Goal: Check status: Check status

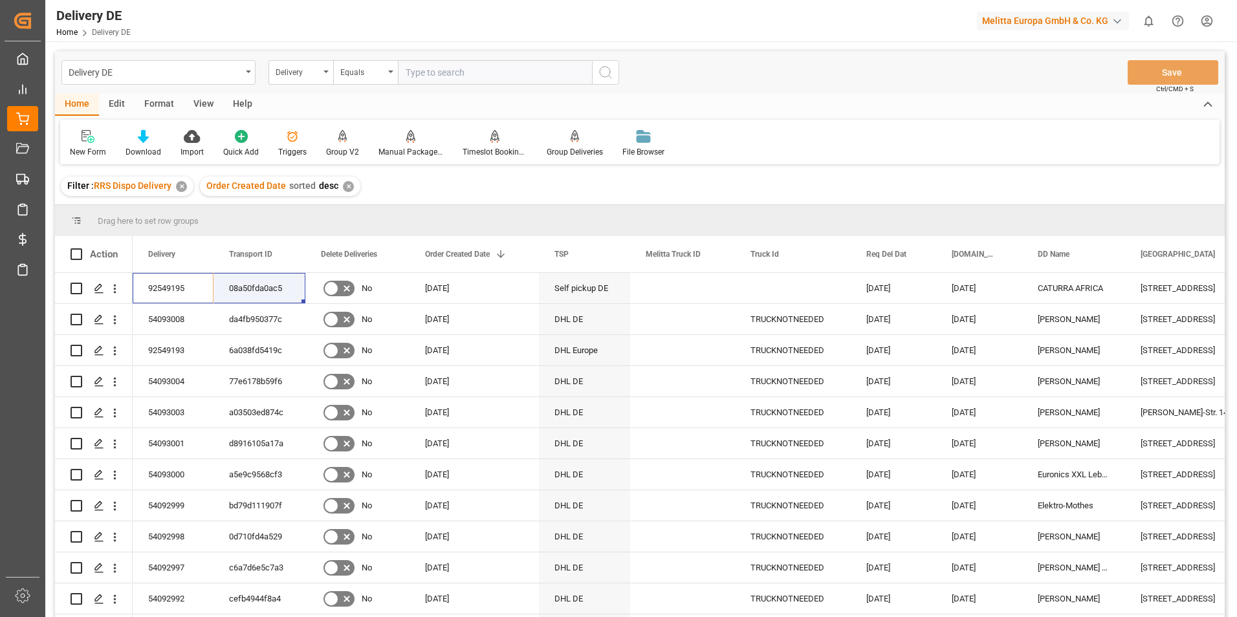
click at [737, 136] on div "New Form Download Import Quick Add Triggers Group V2 Manual Package TypeDetermi…" at bounding box center [640, 142] width 1160 height 45
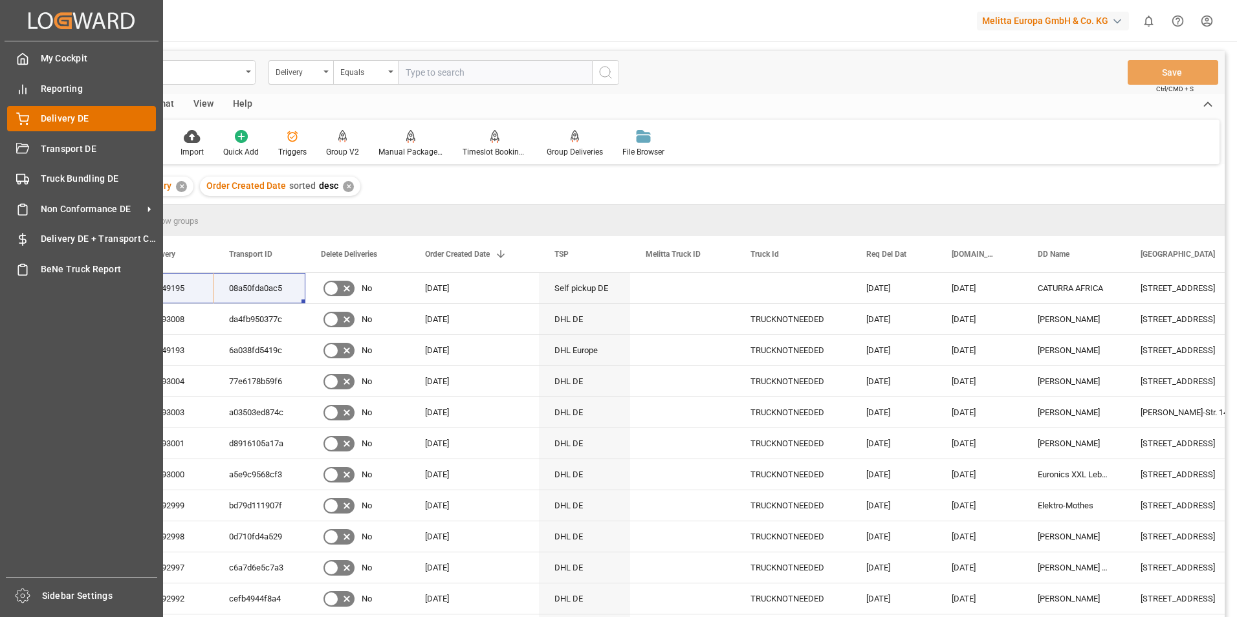
click at [32, 120] on div "Delivery DE Delivery DE" at bounding box center [81, 118] width 149 height 25
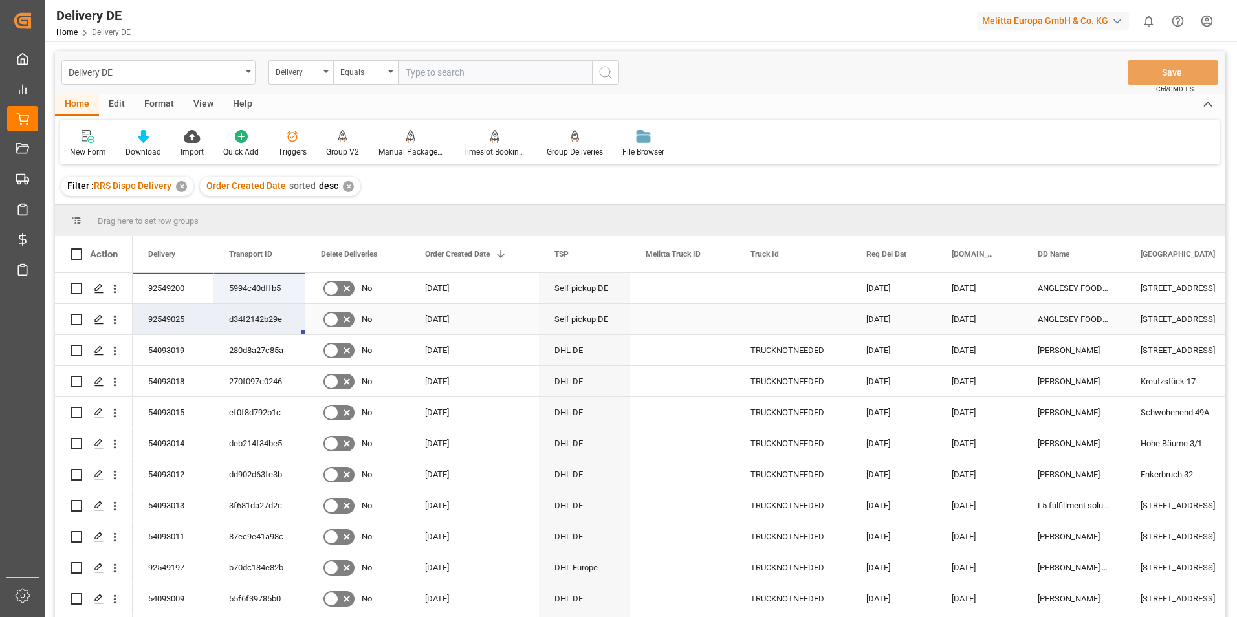
drag, startPoint x: 188, startPoint y: 295, endPoint x: 238, endPoint y: 315, distance: 53.1
